Goal: Find specific page/section: Find specific page/section

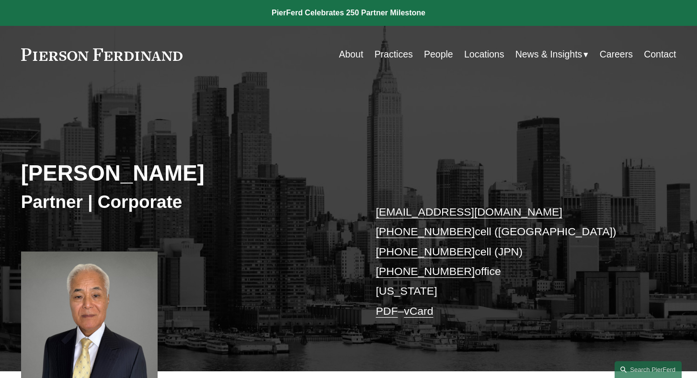
click at [436, 53] on link "People" at bounding box center [438, 54] width 29 height 19
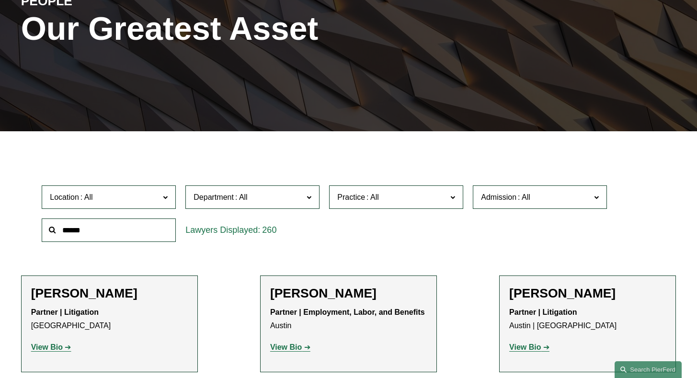
scroll to position [217, 0]
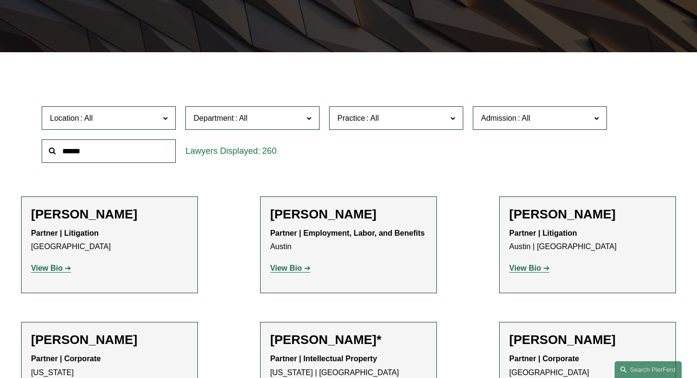
click at [109, 152] on input "text" at bounding box center [109, 150] width 134 height 23
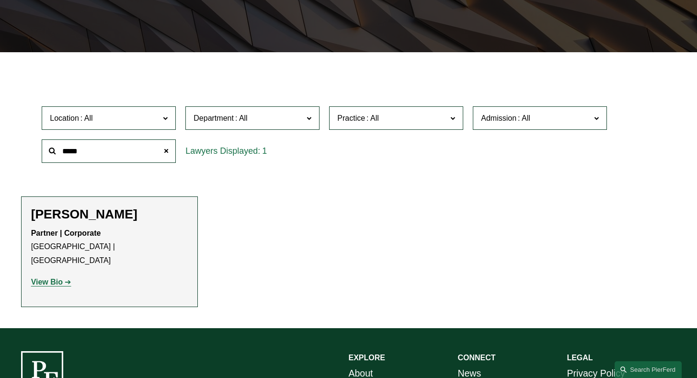
type input "*****"
click at [43, 278] on strong "View Bio" at bounding box center [47, 282] width 32 height 8
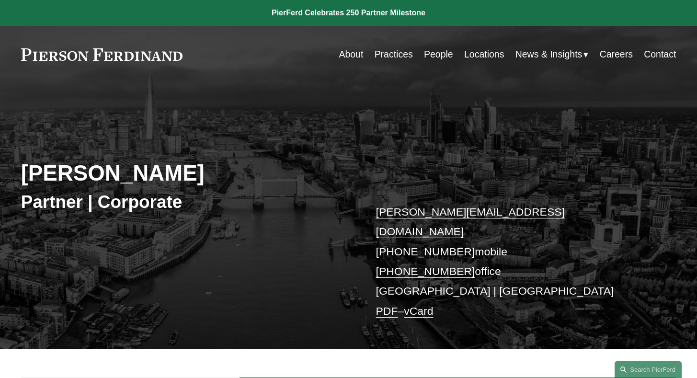
click at [430, 56] on link "People" at bounding box center [438, 54] width 29 height 19
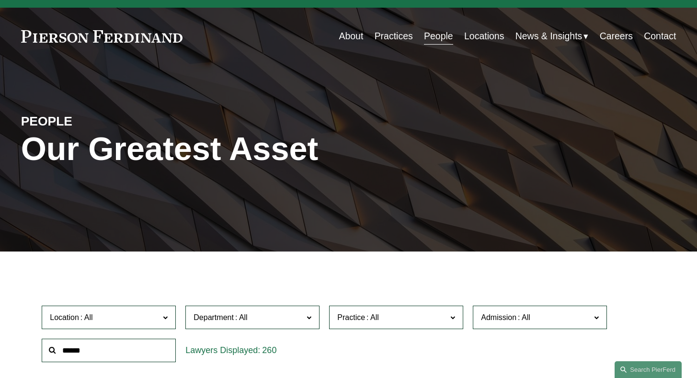
scroll to position [89, 0]
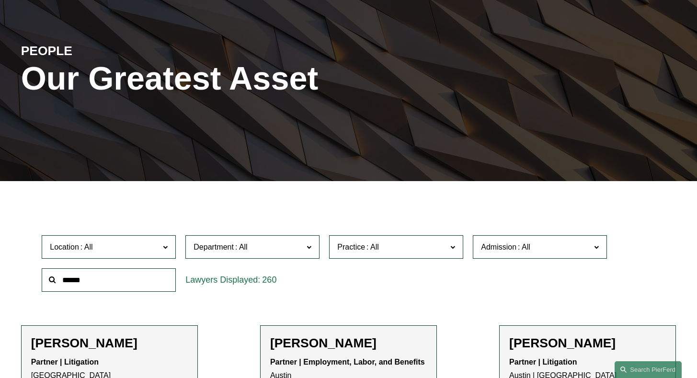
click at [121, 278] on input "text" at bounding box center [109, 279] width 134 height 23
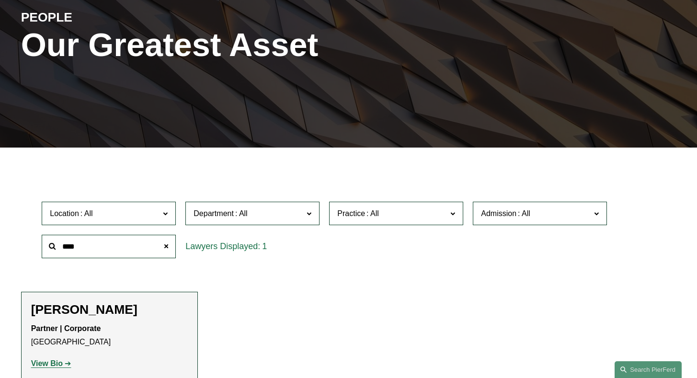
scroll to position [194, 0]
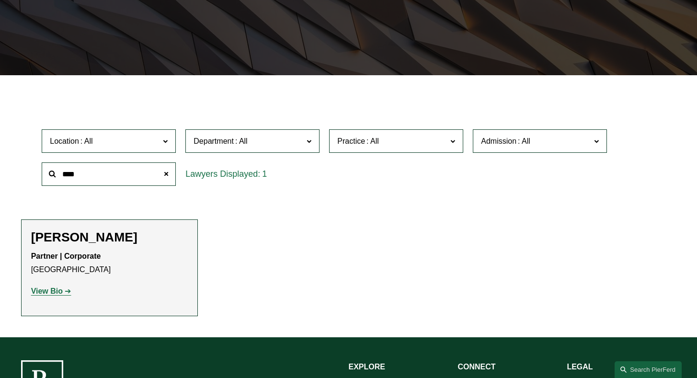
type input "****"
click at [52, 290] on strong "View Bio" at bounding box center [47, 291] width 32 height 8
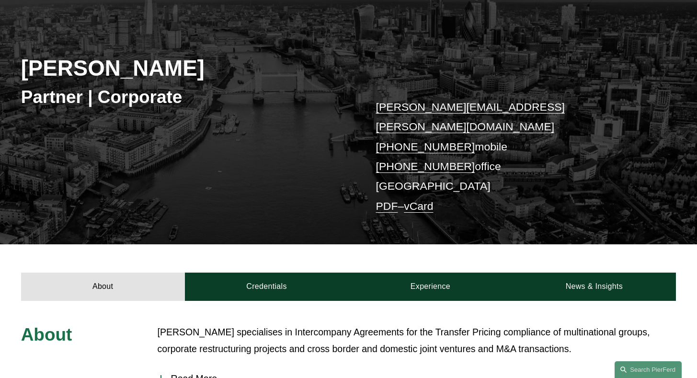
scroll to position [282, 0]
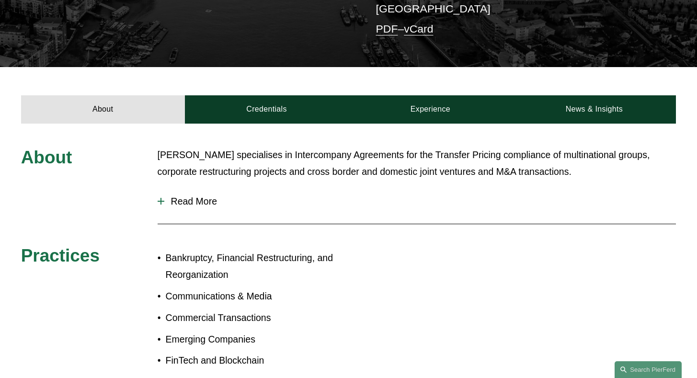
click at [199, 196] on span "Read More" at bounding box center [420, 201] width 512 height 11
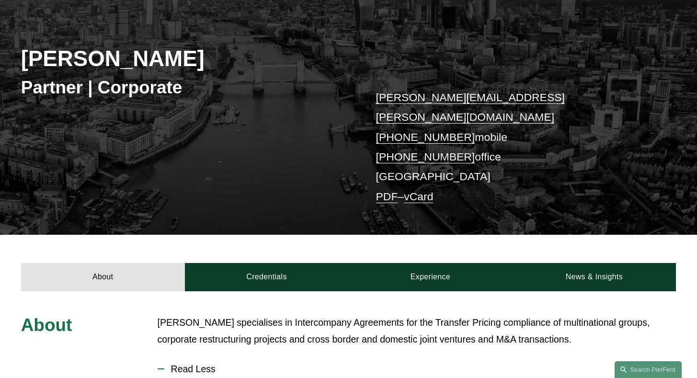
scroll to position [0, 0]
